Goal: Task Accomplishment & Management: Complete application form

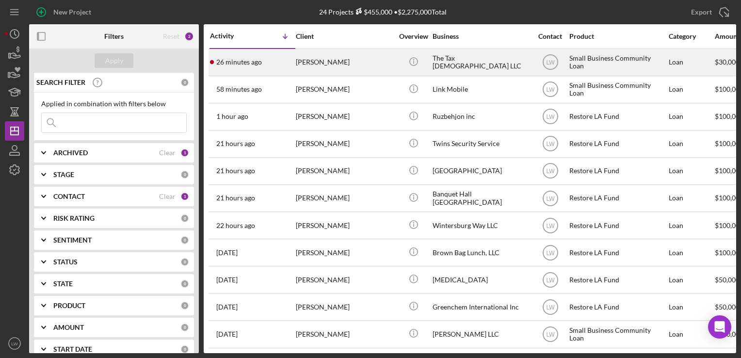
click at [285, 58] on div "26 minutes ago [PERSON_NAME]" at bounding box center [252, 62] width 85 height 26
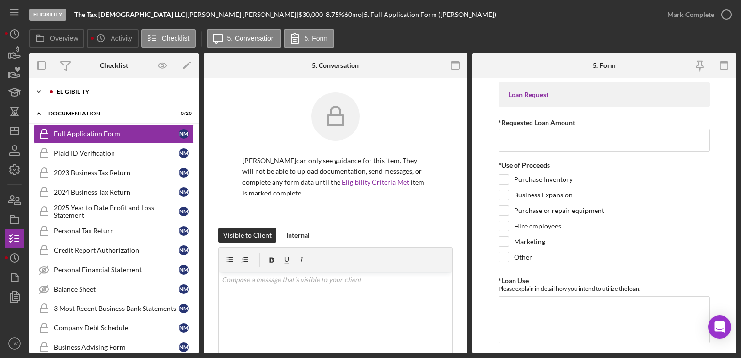
click at [99, 92] on div "Eligibility" at bounding box center [122, 92] width 130 height 6
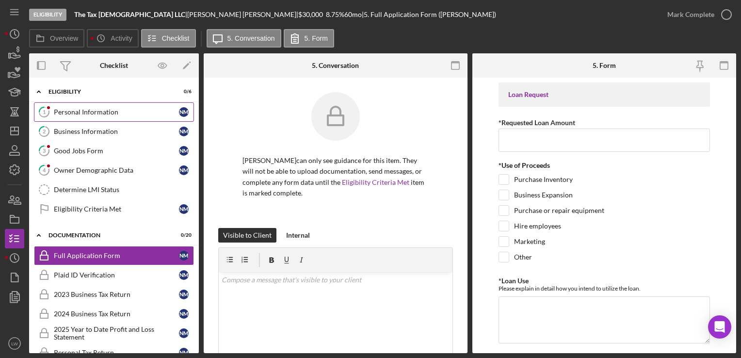
click at [106, 112] on div "Personal Information" at bounding box center [116, 112] width 125 height 8
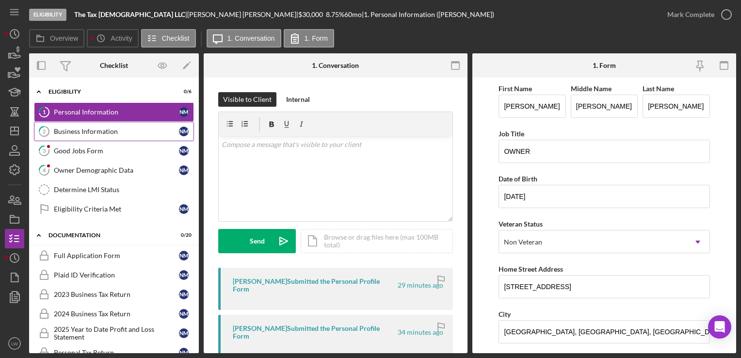
click at [114, 136] on link "2 Business Information N M" at bounding box center [114, 131] width 160 height 19
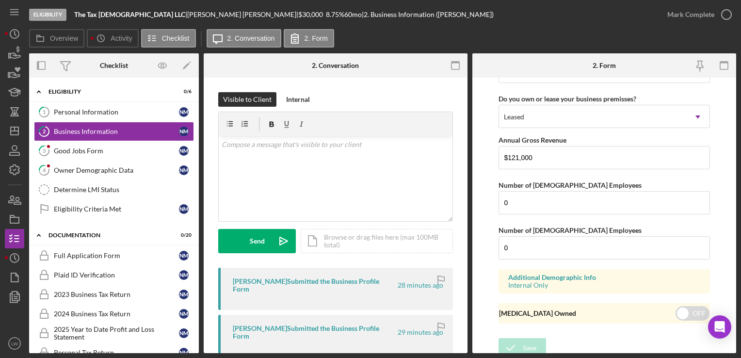
scroll to position [977, 0]
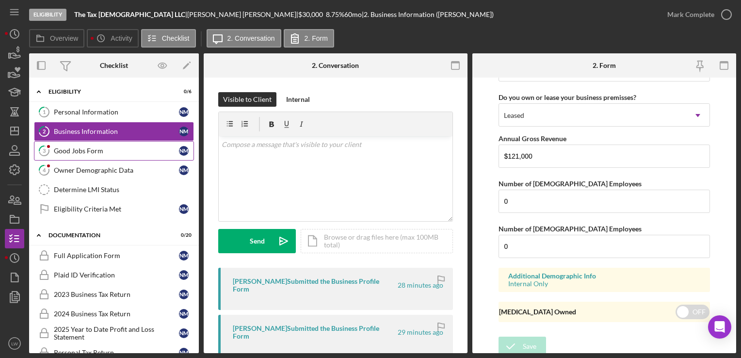
click at [115, 149] on div "Good Jobs Form" at bounding box center [116, 151] width 125 height 8
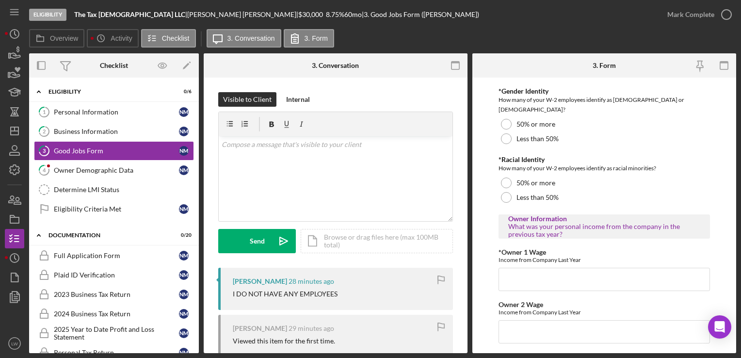
scroll to position [1455, 0]
click at [401, 183] on div "v Color teal Color pink Remove color Add row above Add row below Add column bef…" at bounding box center [336, 178] width 234 height 85
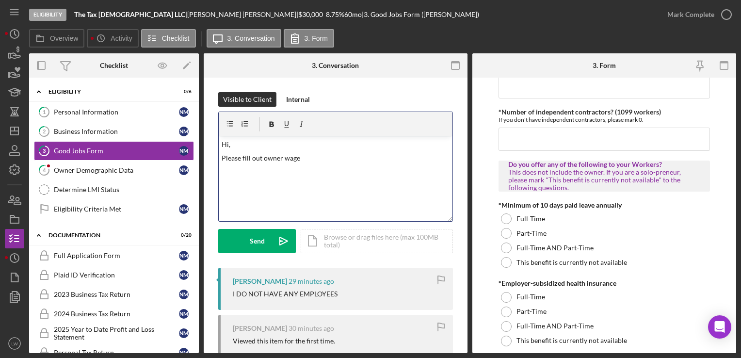
scroll to position [243, 0]
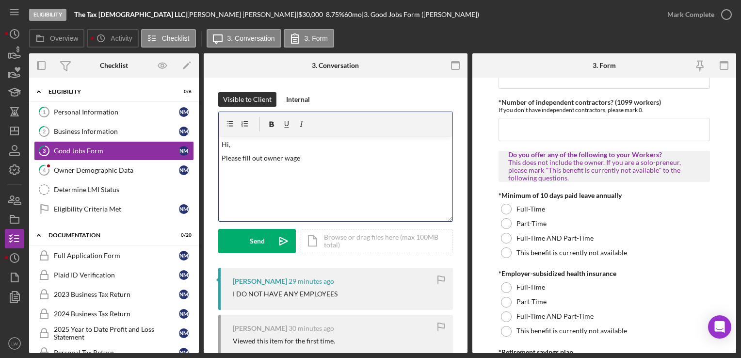
click at [306, 159] on p "Please fill out owner wage" at bounding box center [336, 158] width 228 height 11
drag, startPoint x: 292, startPoint y: 161, endPoint x: 285, endPoint y: 161, distance: 6.8
click at [285, 161] on p "Please fill out owner wage" at bounding box center [336, 158] width 228 height 11
click at [303, 160] on p "Please fill out owner wage" at bounding box center [336, 158] width 228 height 11
drag, startPoint x: 303, startPoint y: 160, endPoint x: 206, endPoint y: 159, distance: 96.5
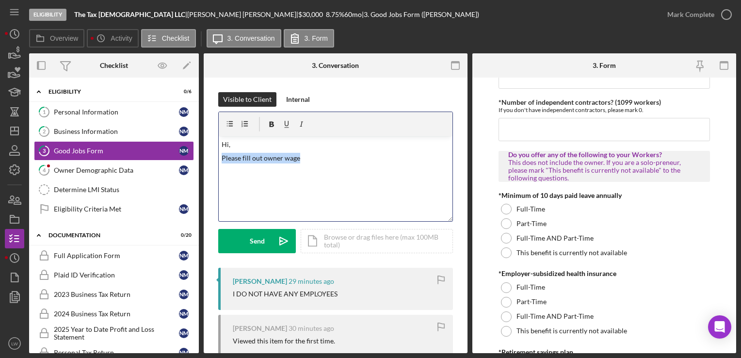
click at [206, 159] on div "Visible to Client Internal v Color teal Color pink Remove color Add row above A…" at bounding box center [336, 282] width 264 height 408
click at [345, 162] on div "v Color teal Color pink Remove color Add row above Add row below Add column bef…" at bounding box center [336, 178] width 234 height 85
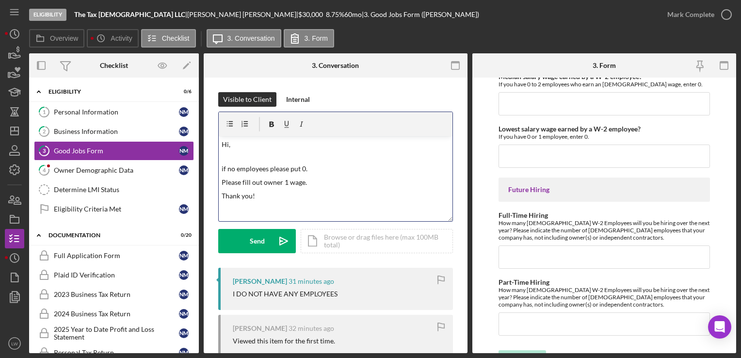
scroll to position [2232, 0]
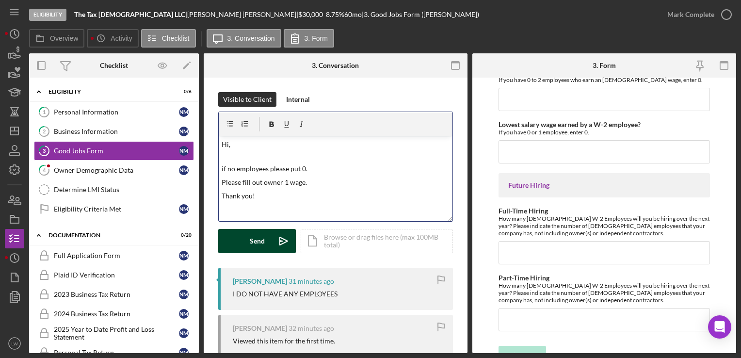
click at [272, 243] on icon "Icon/icon-invite-send" at bounding box center [284, 241] width 24 height 24
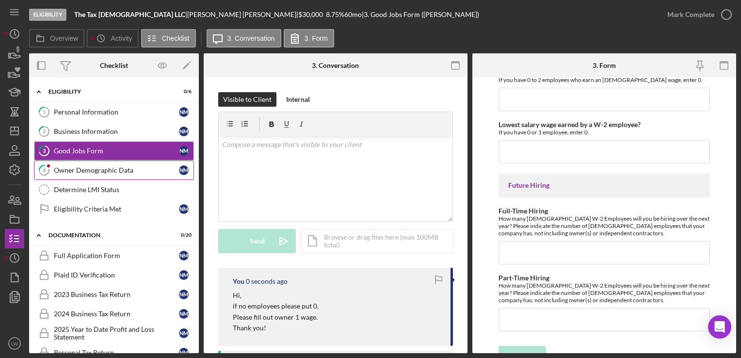
click at [135, 168] on div "Owner Demographic Data" at bounding box center [116, 170] width 125 height 8
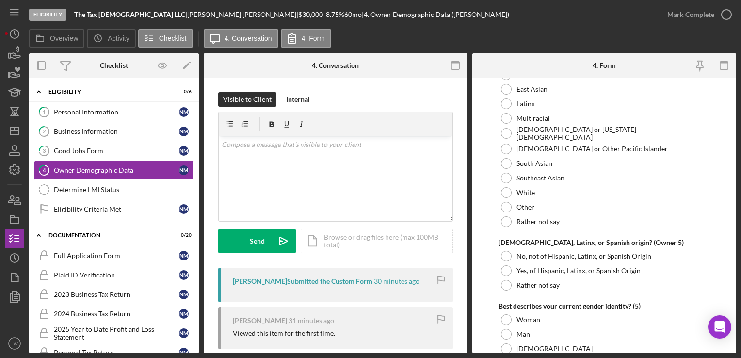
scroll to position [3762, 0]
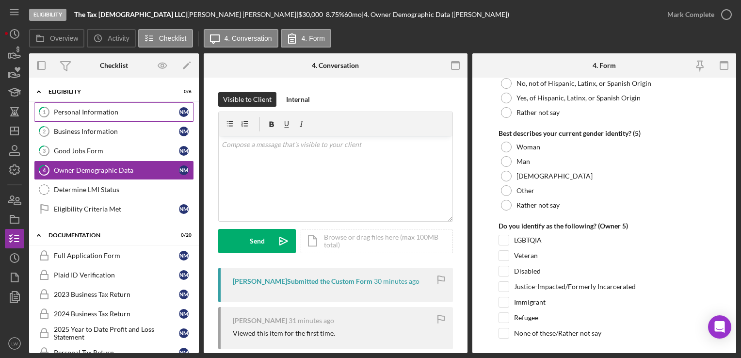
click at [130, 115] on div "Personal Information" at bounding box center [116, 112] width 125 height 8
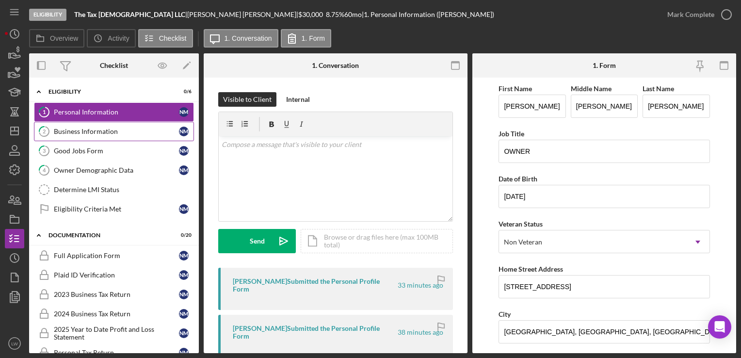
click at [122, 132] on div "Business Information" at bounding box center [116, 132] width 125 height 8
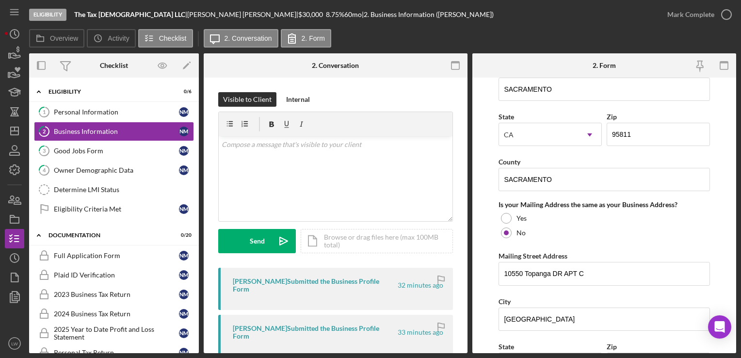
scroll to position [977, 0]
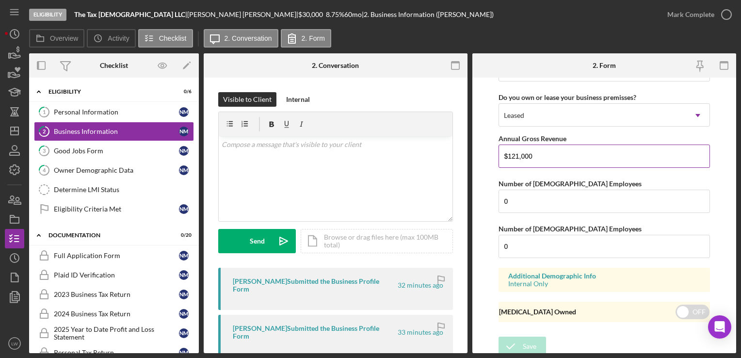
drag, startPoint x: 537, startPoint y: 153, endPoint x: 504, endPoint y: 153, distance: 33.0
click at [504, 153] on input "$121,000" at bounding box center [604, 156] width 211 height 23
click at [540, 158] on input "$121,000" at bounding box center [604, 156] width 211 height 23
click at [537, 153] on input "$121,000" at bounding box center [604, 156] width 211 height 23
click at [61, 110] on div "Personal Information" at bounding box center [116, 112] width 125 height 8
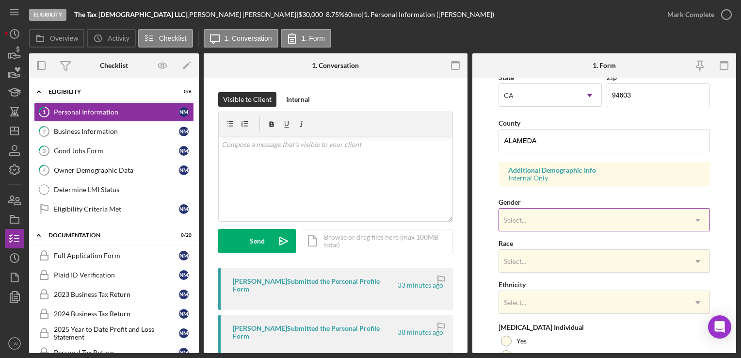
scroll to position [273, 0]
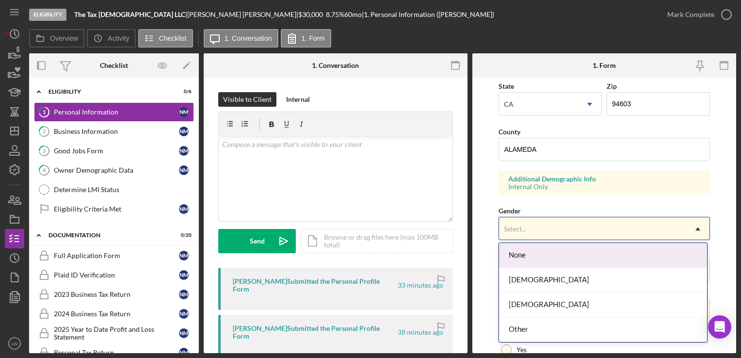
click at [526, 232] on div "Select..." at bounding box center [592, 229] width 187 height 22
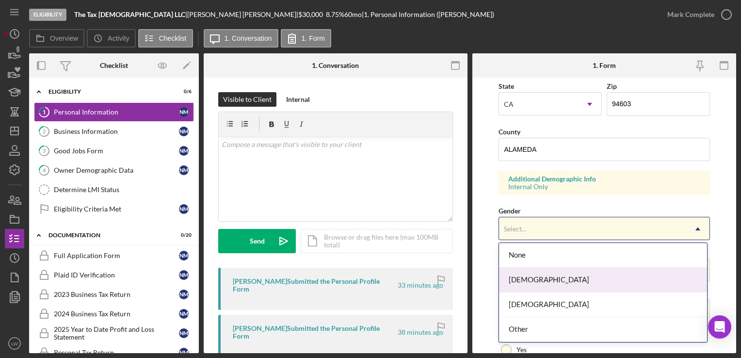
click at [522, 280] on div "[DEMOGRAPHIC_DATA]" at bounding box center [603, 280] width 208 height 25
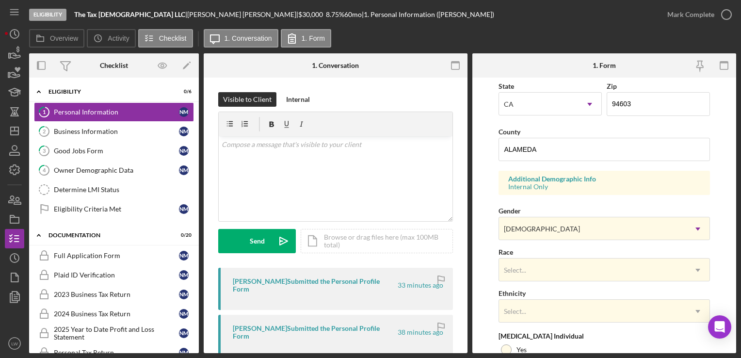
scroll to position [370, 0]
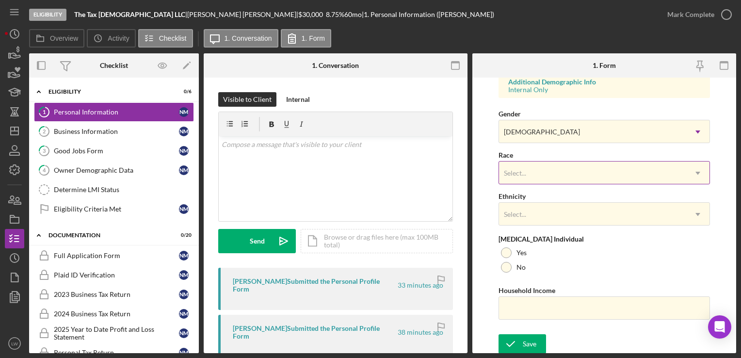
click at [527, 177] on div "Select..." at bounding box center [592, 173] width 187 height 22
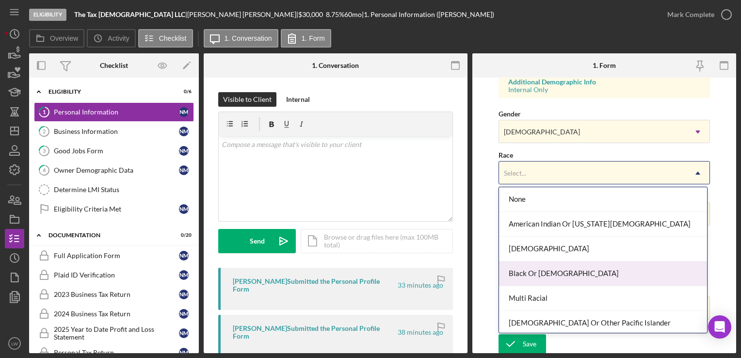
click at [545, 273] on div "Black Or [DEMOGRAPHIC_DATA]" at bounding box center [603, 273] width 208 height 25
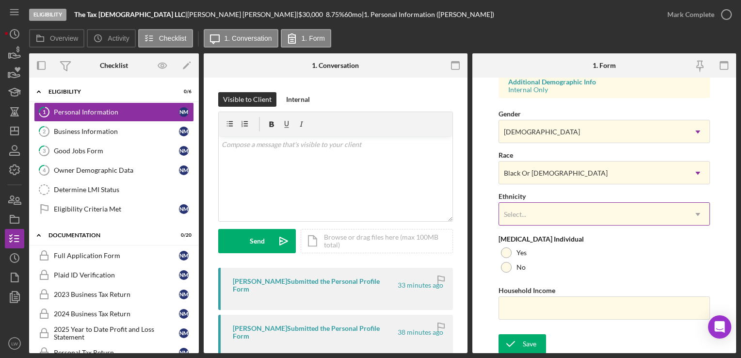
click at [532, 205] on div "Select..." at bounding box center [592, 214] width 187 height 22
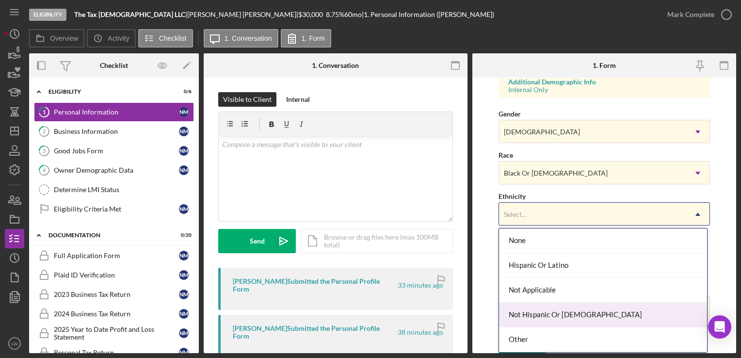
click at [559, 317] on div "Not Hispanic Or [DEMOGRAPHIC_DATA]" at bounding box center [603, 315] width 208 height 25
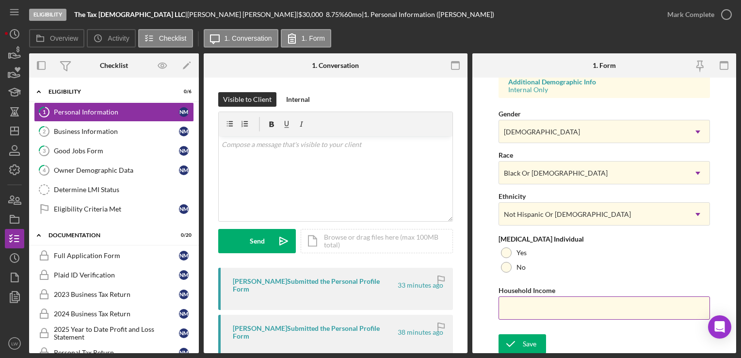
drag, startPoint x: 507, startPoint y: 269, endPoint x: 521, endPoint y: 292, distance: 27.6
click at [508, 269] on div at bounding box center [506, 267] width 11 height 11
click at [535, 313] on input "Household Income" at bounding box center [604, 307] width 211 height 23
type input "$121,000"
click at [533, 340] on div "Save" at bounding box center [530, 343] width 14 height 19
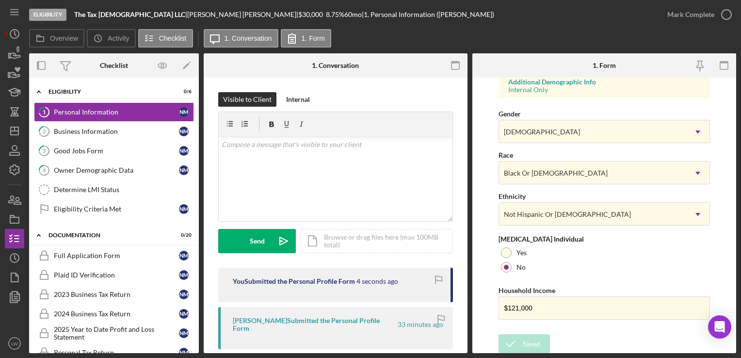
click at [710, 12] on div "Form submitted" at bounding box center [655, 10] width 155 height 4
click at [705, 11] on div "Mark Complete" at bounding box center [690, 14] width 47 height 19
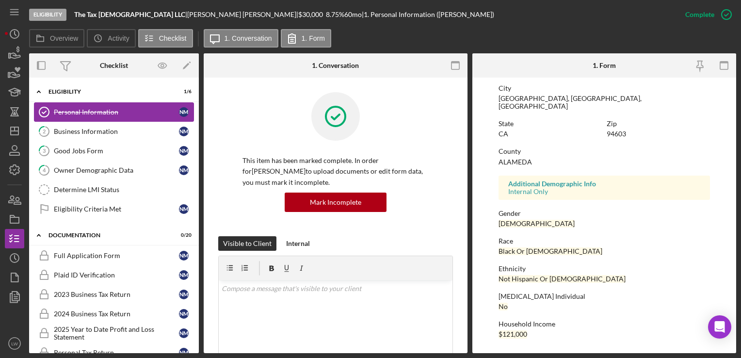
scroll to position [177, 0]
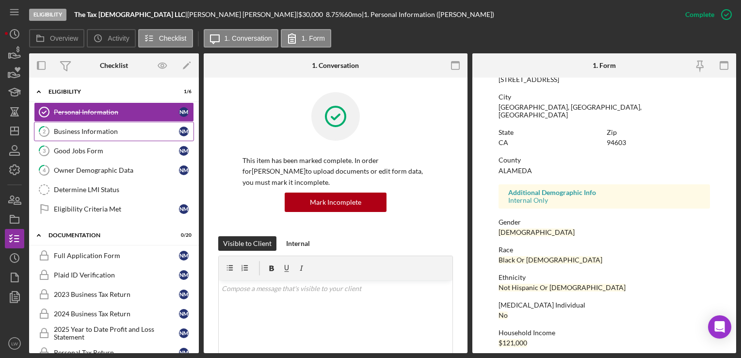
click at [108, 131] on div "Business Information" at bounding box center [116, 132] width 125 height 8
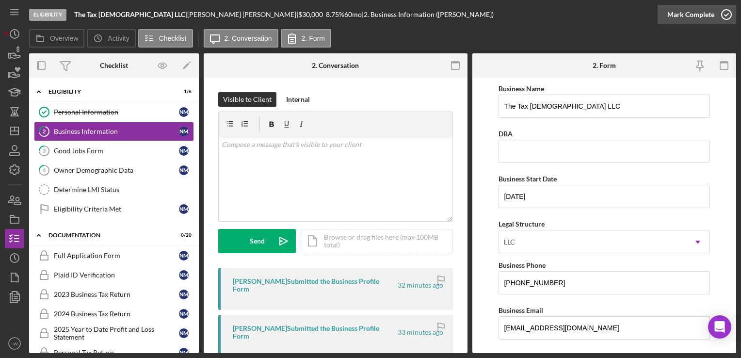
click at [688, 10] on div "Mark Complete" at bounding box center [690, 14] width 47 height 19
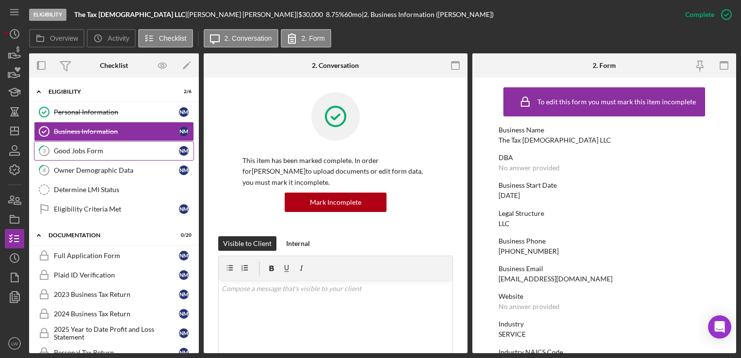
click at [132, 156] on link "3 Good Jobs Form N M" at bounding box center [114, 150] width 160 height 19
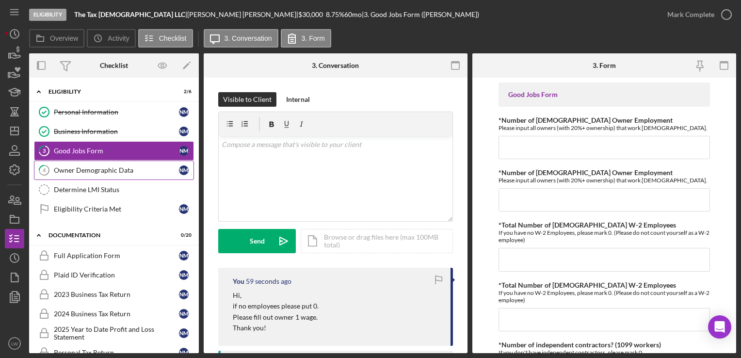
click at [105, 169] on div "Owner Demographic Data" at bounding box center [116, 170] width 125 height 8
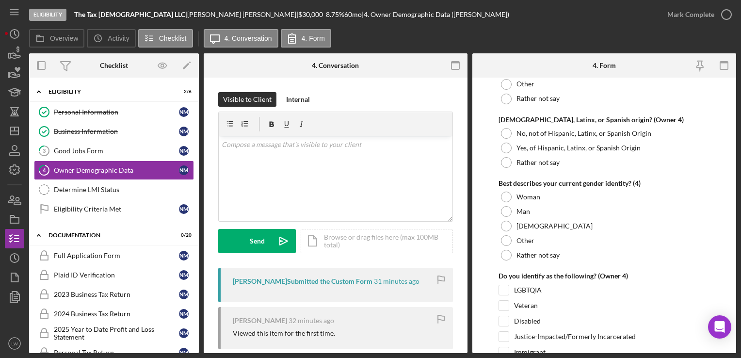
scroll to position [3250, 0]
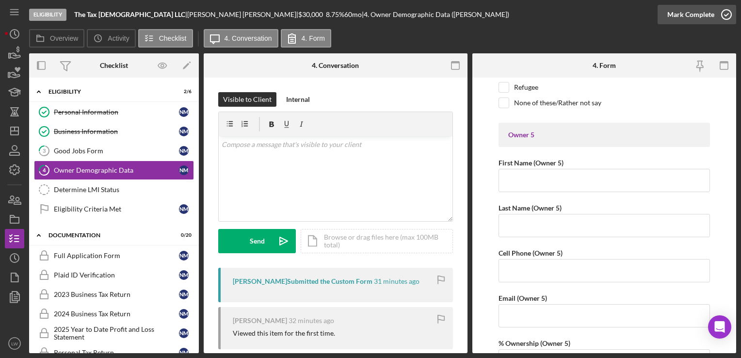
click at [715, 11] on icon "button" at bounding box center [726, 14] width 24 height 24
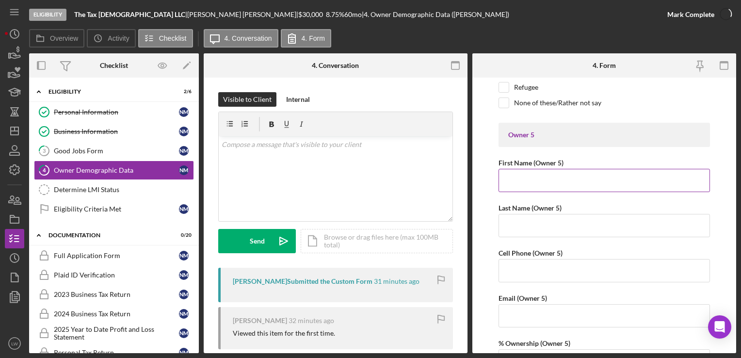
scroll to position [3289, 0]
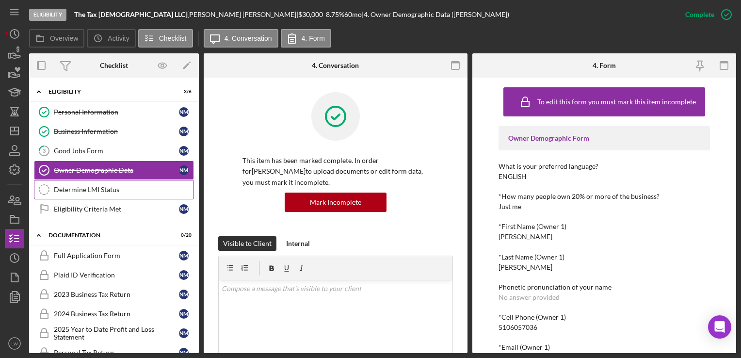
click at [75, 194] on link "Determine LMI Status Determine LMI Status" at bounding box center [114, 189] width 160 height 19
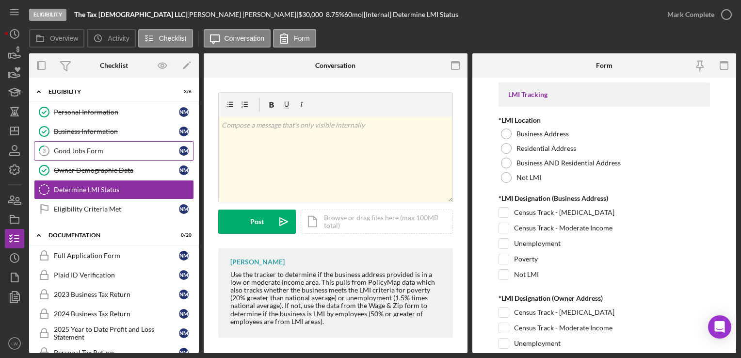
click at [142, 147] on div "Good Jobs Form" at bounding box center [116, 151] width 125 height 8
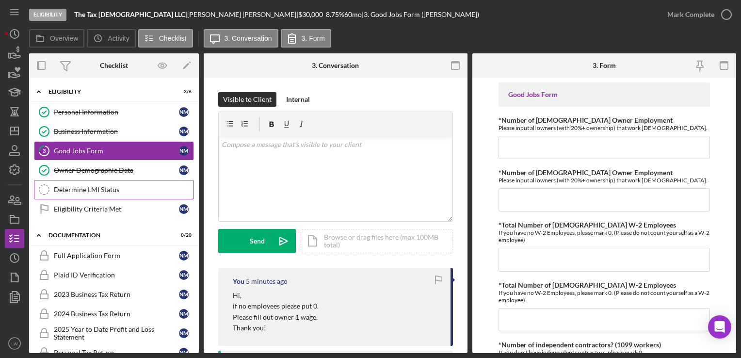
click at [106, 188] on div "Determine LMI Status" at bounding box center [124, 190] width 140 height 8
